Goal: Task Accomplishment & Management: Use online tool/utility

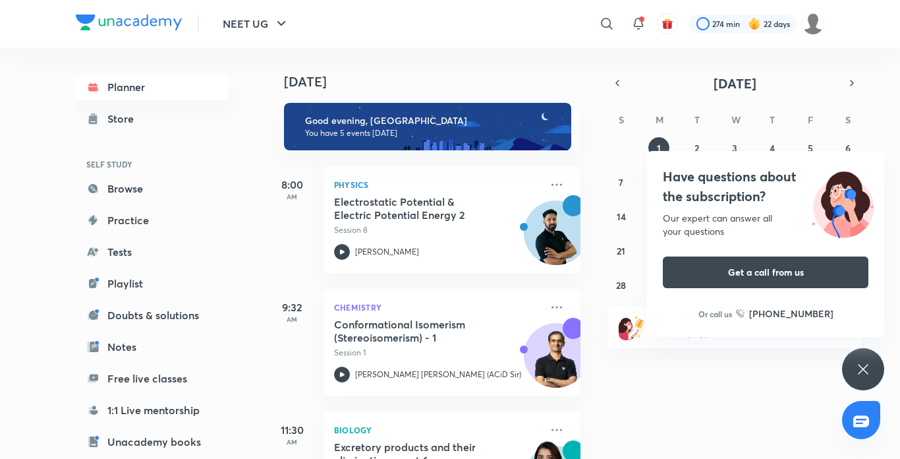
scroll to position [325, 0]
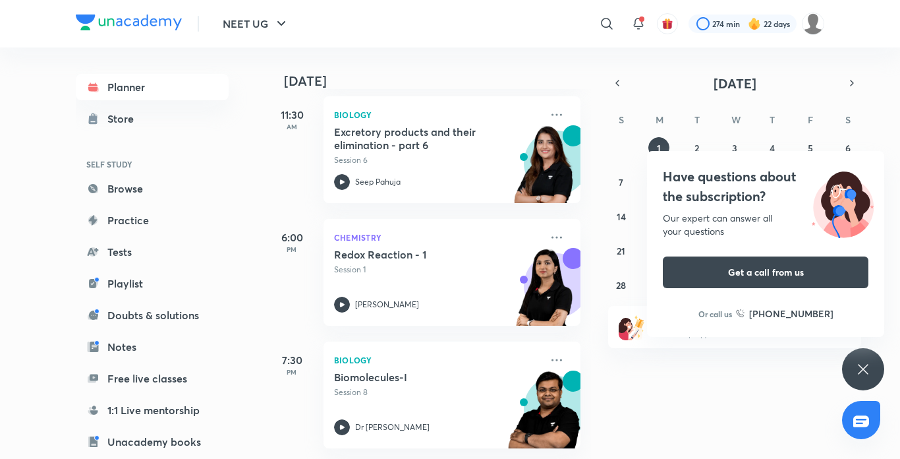
click at [856, 376] on icon at bounding box center [863, 369] width 16 height 16
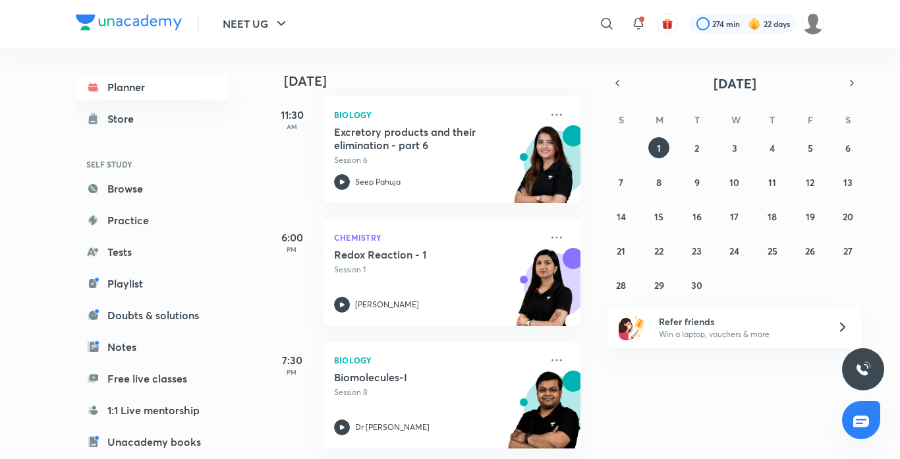
click at [695, 159] on div "31 1 2 3 4 5 6 7 8 9 10 11 12 13 14 15 16 17 18 19 20 21 22 23 24 25 26 27 28 2…" at bounding box center [734, 216] width 253 height 158
click at [700, 144] on button "2" at bounding box center [697, 147] width 21 height 21
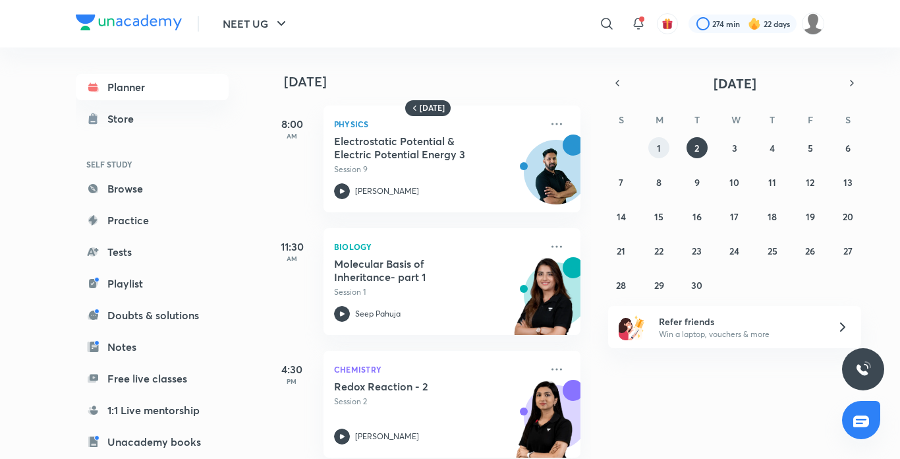
click at [661, 138] on button "1" at bounding box center [658, 147] width 21 height 21
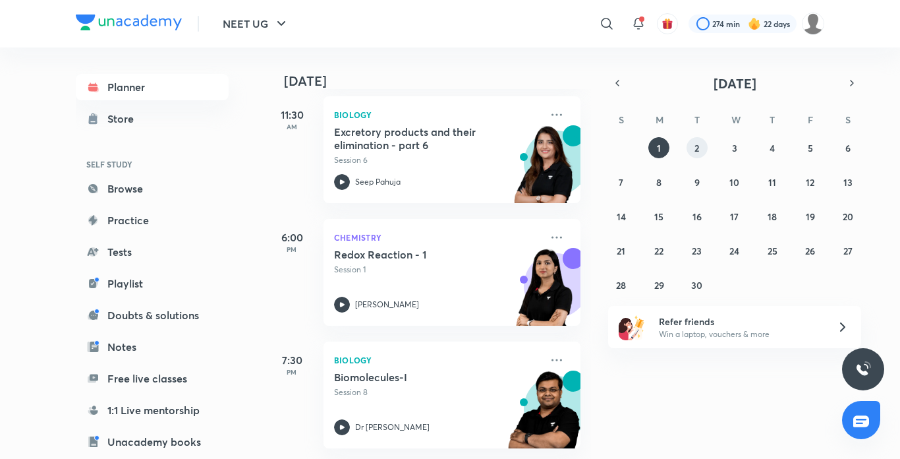
click at [698, 151] on abbr "2" at bounding box center [697, 148] width 5 height 13
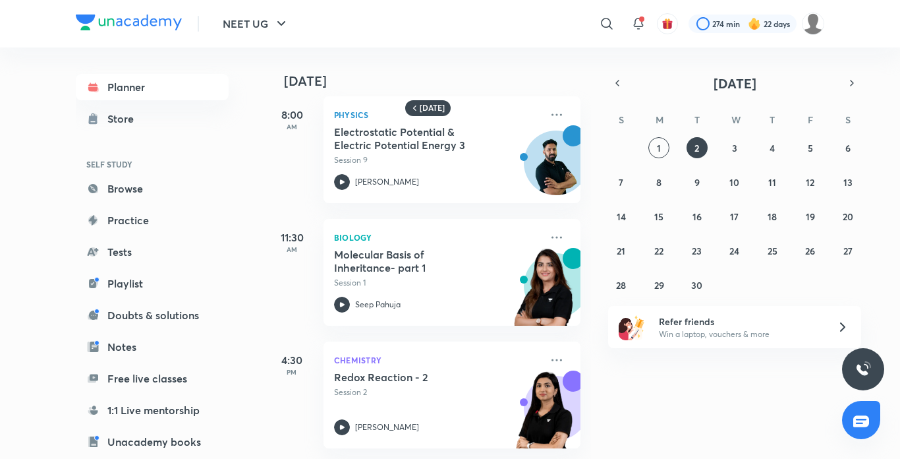
scroll to position [19, 0]
click at [732, 153] on abbr "3" at bounding box center [734, 148] width 5 height 13
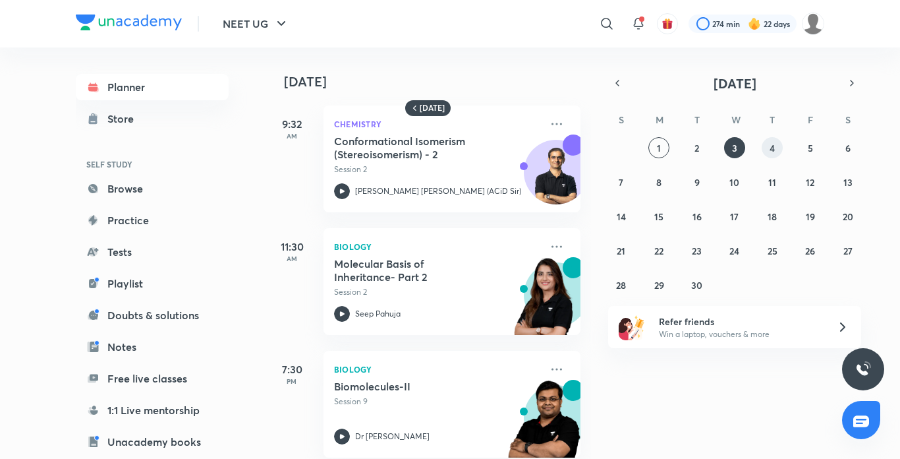
click at [770, 152] on abbr "4" at bounding box center [772, 148] width 5 height 13
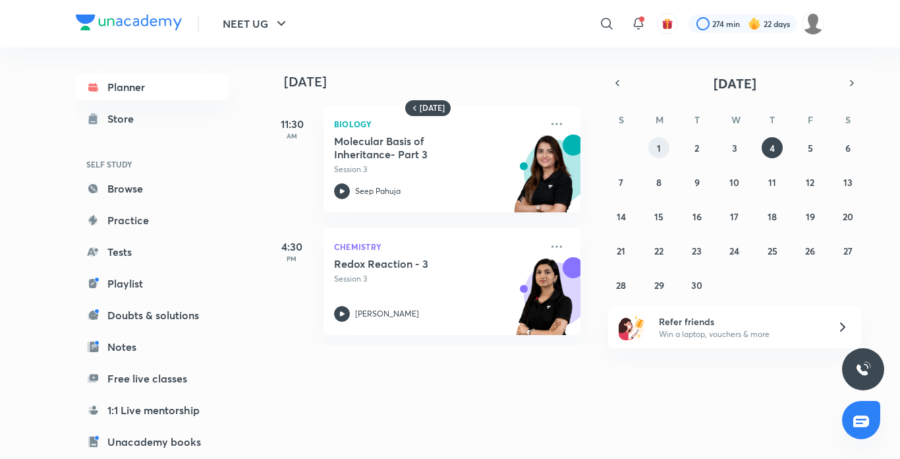
click at [658, 146] on abbr "1" at bounding box center [659, 148] width 4 height 13
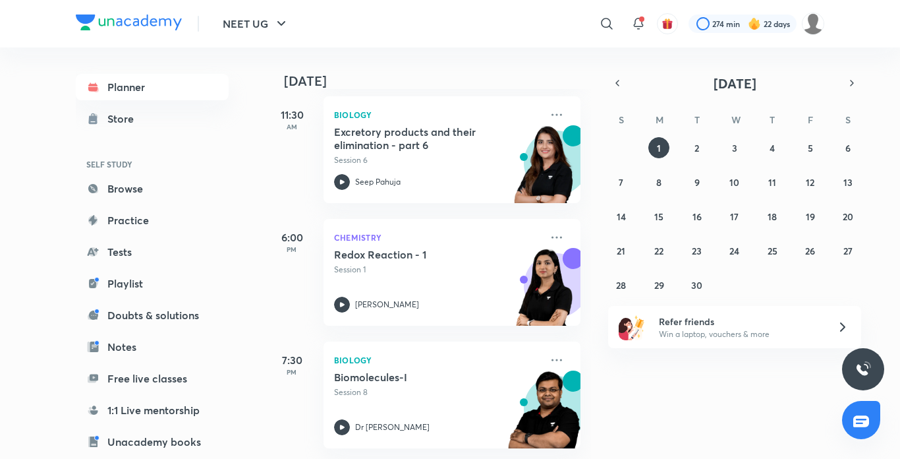
scroll to position [325, 0]
